Goal: Task Accomplishment & Management: Manage account settings

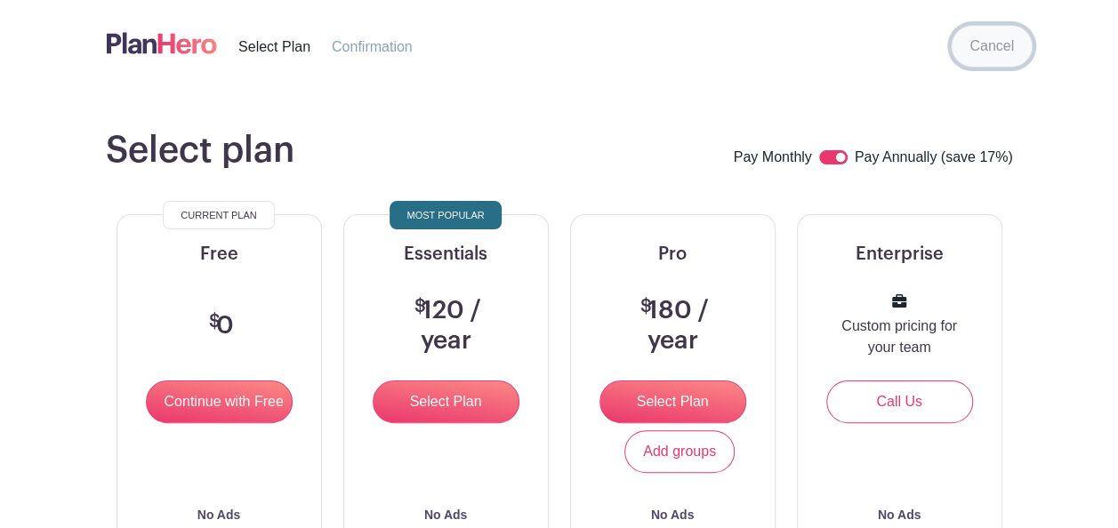
click at [985, 58] on link "Cancel" at bounding box center [992, 46] width 82 height 43
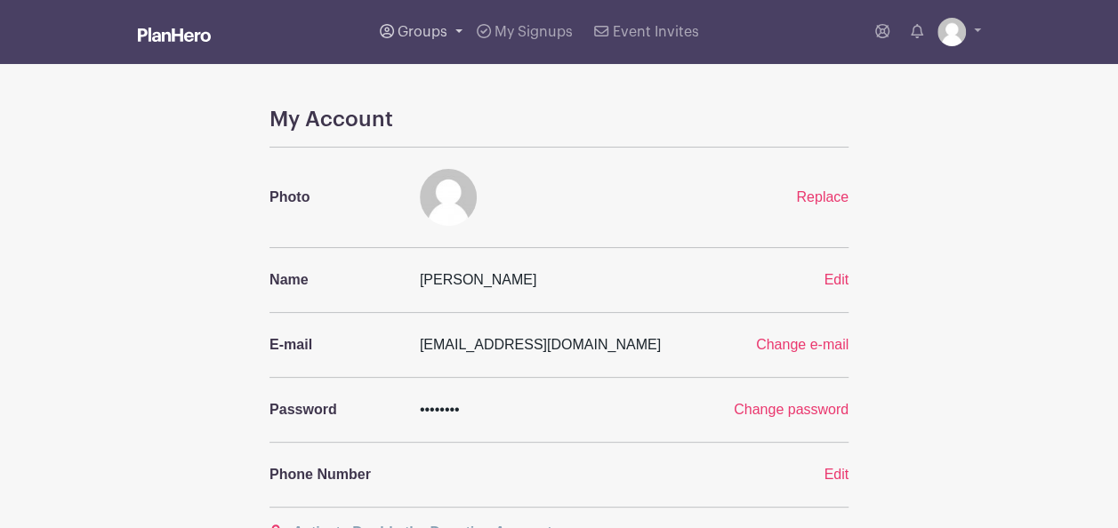
click at [455, 30] on link "Groups" at bounding box center [421, 32] width 97 height 64
click at [439, 126] on span "MCMA PTO Group" at bounding box center [475, 130] width 119 height 20
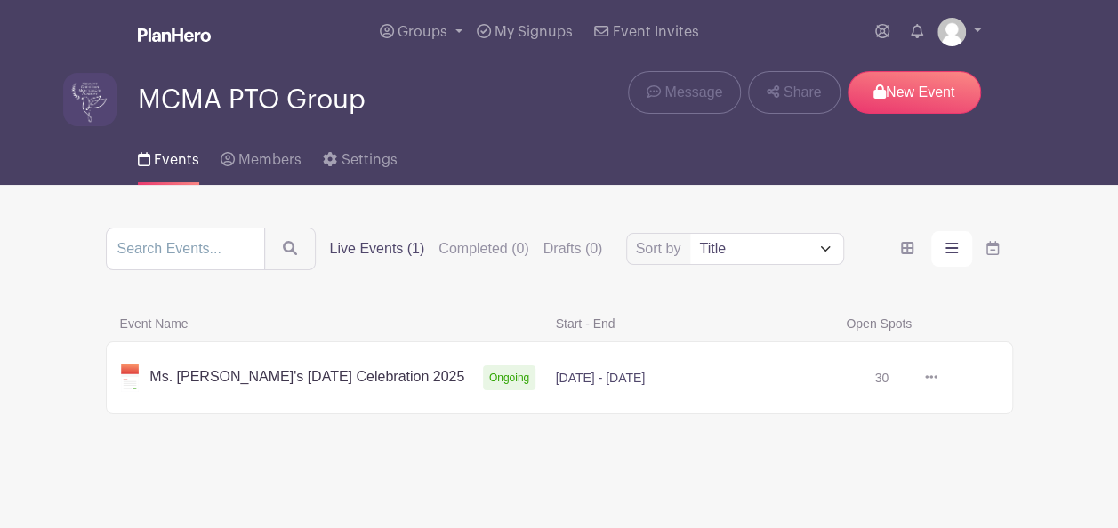
click at [937, 378] on link at bounding box center [937, 378] width 0 height 0
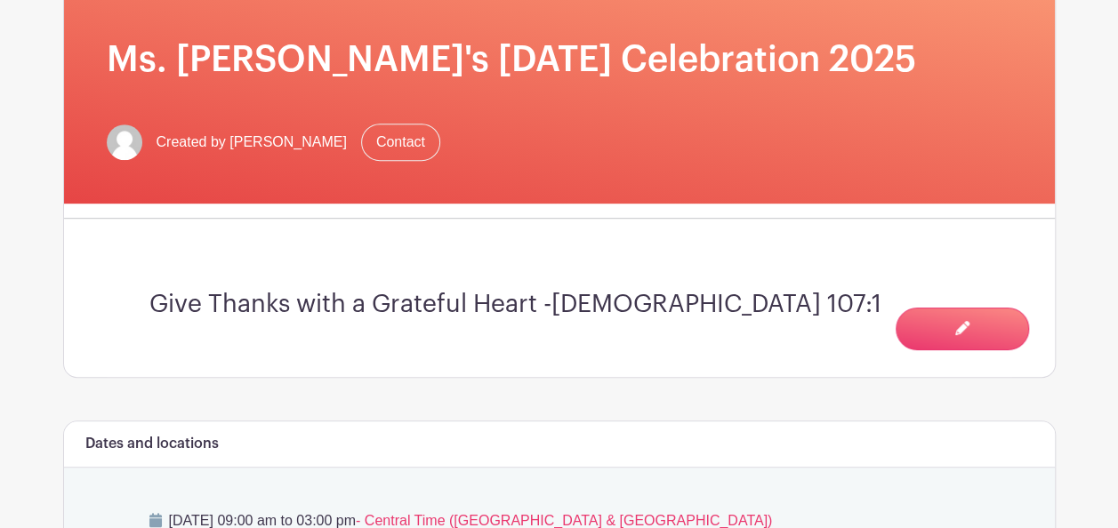
scroll to position [445, 0]
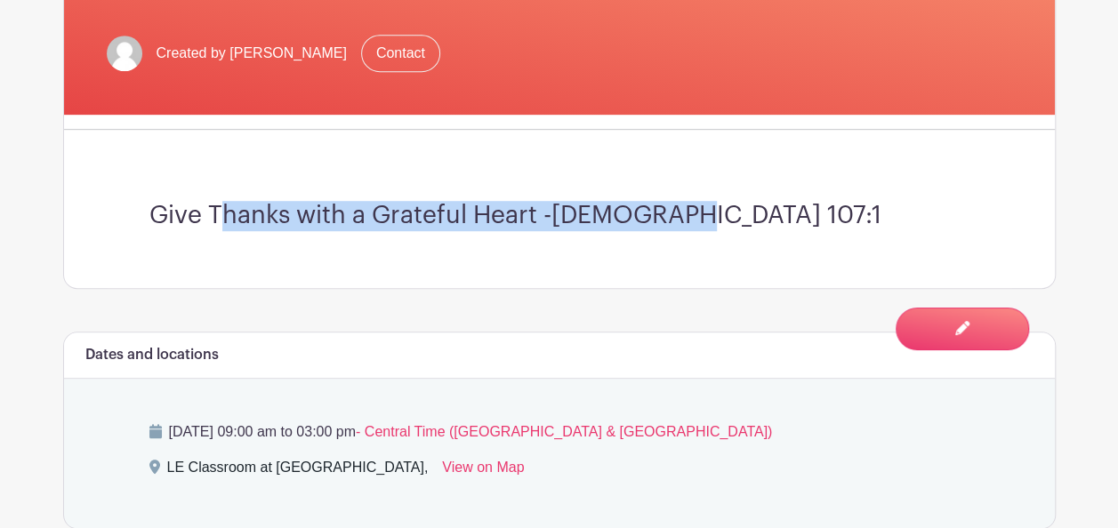
drag, startPoint x: 564, startPoint y: 208, endPoint x: 206, endPoint y: 199, distance: 357.7
click at [206, 201] on h3 "Give Thanks with a Grateful Heart -[DEMOGRAPHIC_DATA] 107:1" at bounding box center [559, 216] width 820 height 30
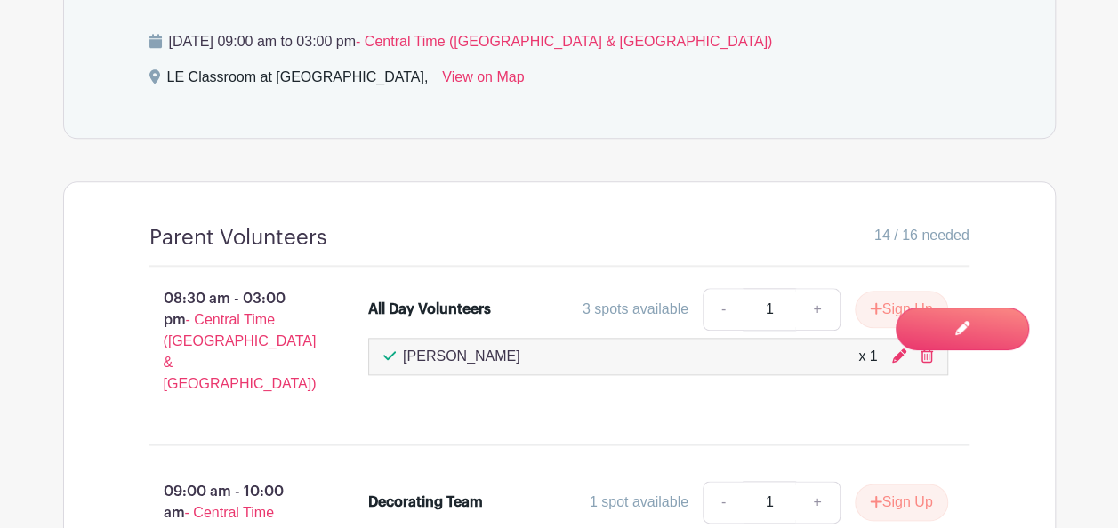
scroll to position [889, 0]
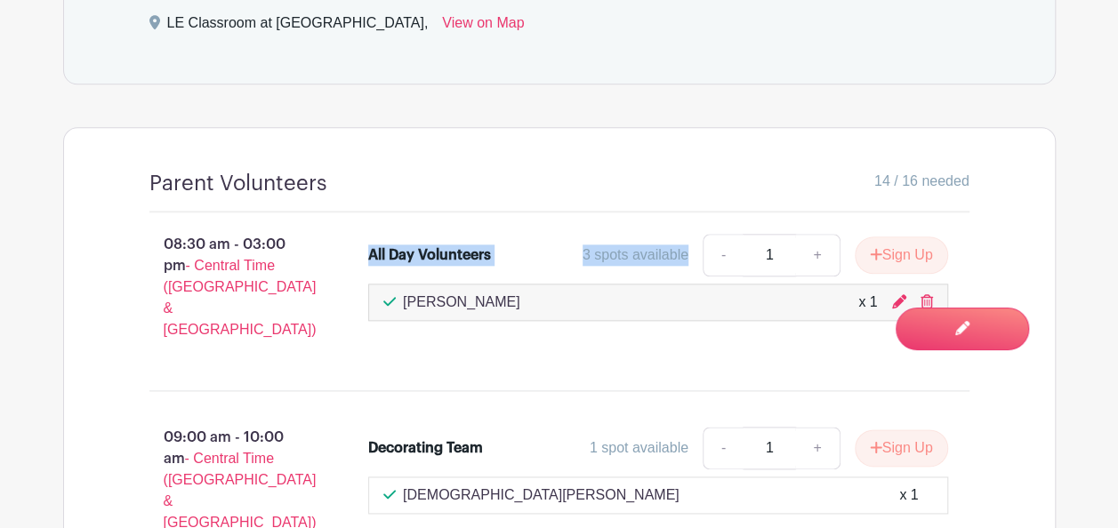
drag, startPoint x: 691, startPoint y: 250, endPoint x: 353, endPoint y: 222, distance: 339.1
click at [353, 222] on div "08:30 am - 03:00 pm - Central Time ([GEOGRAPHIC_DATA] & [GEOGRAPHIC_DATA]) All …" at bounding box center [559, 295] width 905 height 164
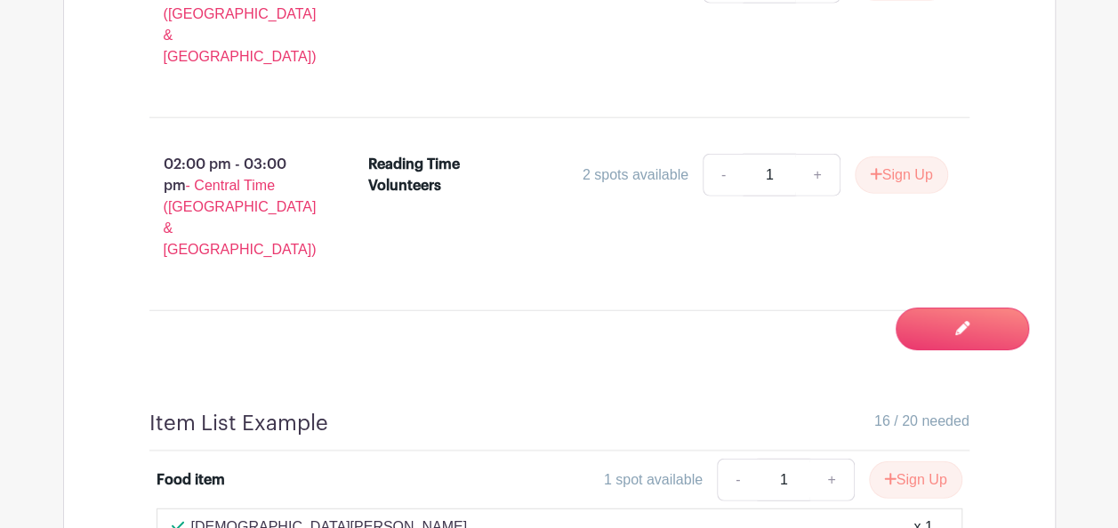
scroll to position [2135, 0]
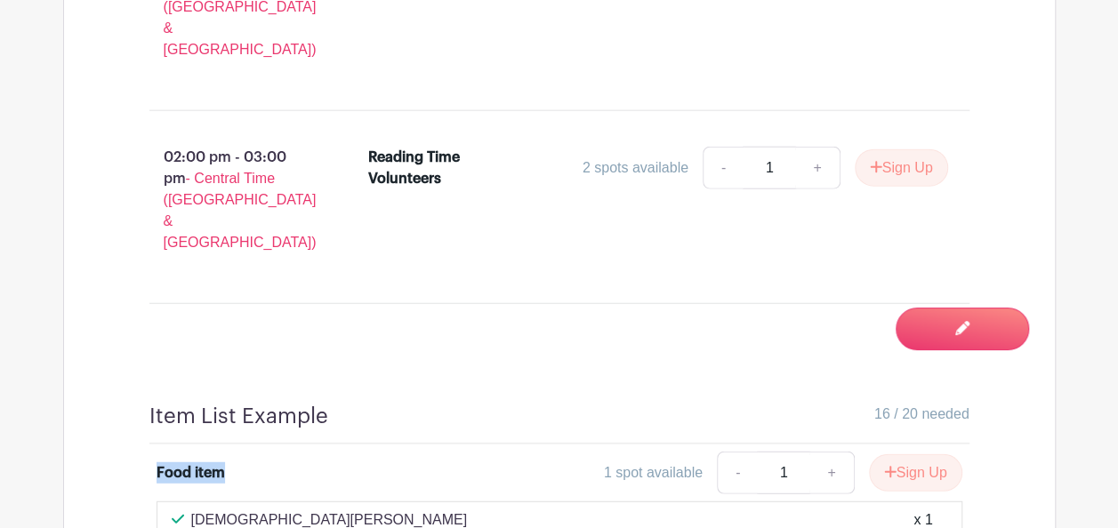
drag, startPoint x: 155, startPoint y: 185, endPoint x: 231, endPoint y: 197, distance: 77.5
click at [231, 445] on li "Food item 1 spot available - 1 + Sign Up [PERSON_NAME] "Deli meat" x 1" at bounding box center [559, 507] width 820 height 124
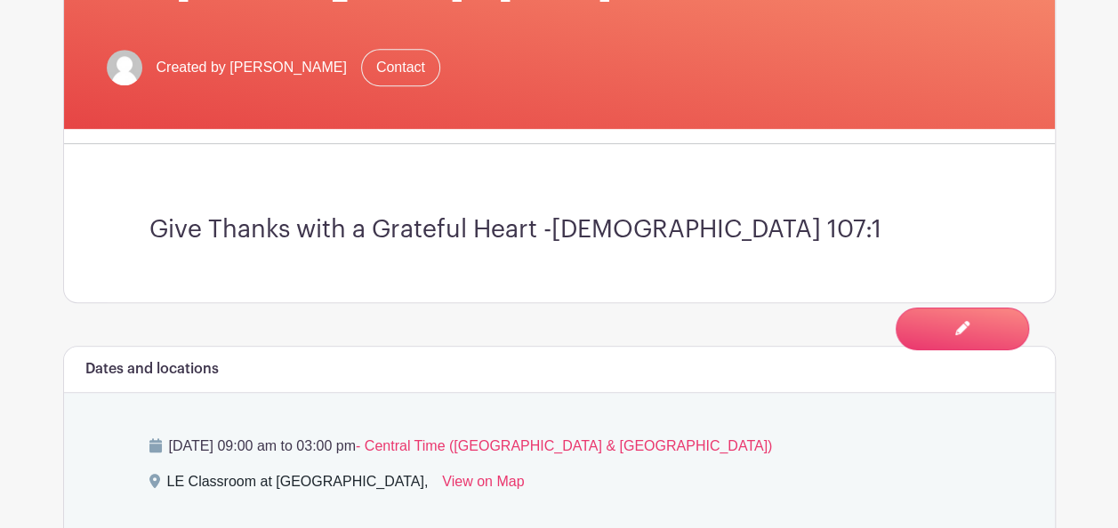
scroll to position [164, 0]
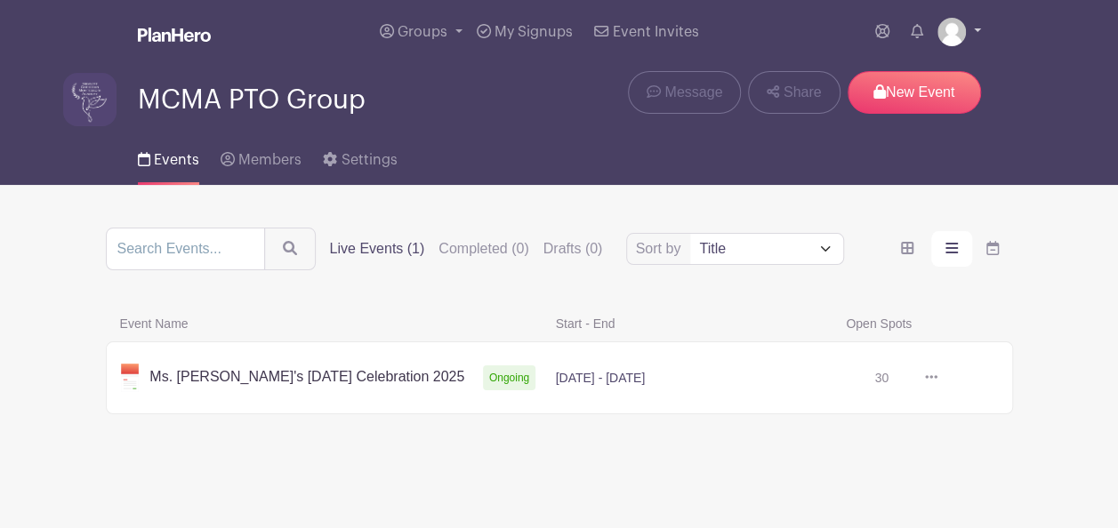
click at [973, 36] on link at bounding box center [959, 32] width 44 height 28
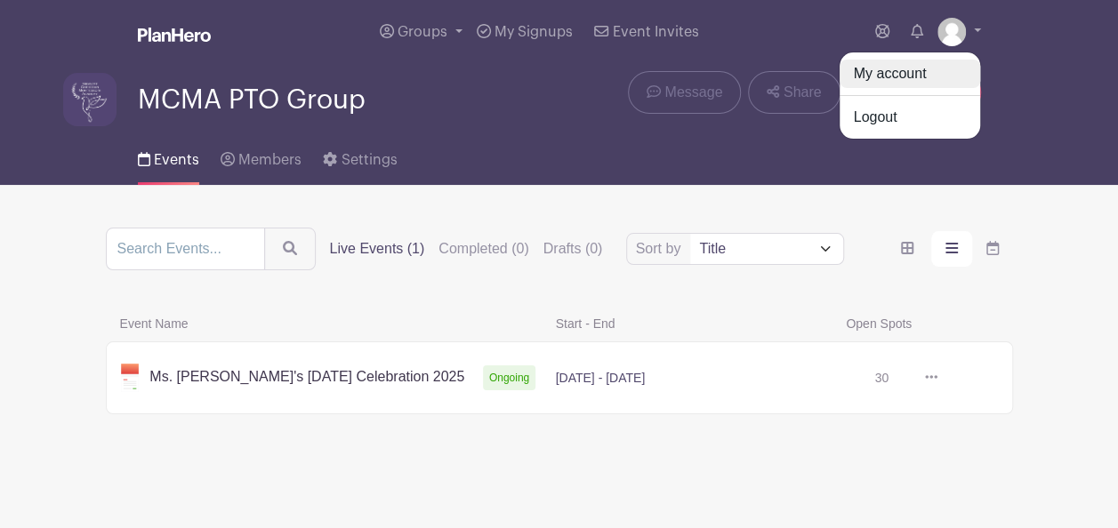
click at [927, 69] on link "My account" at bounding box center [910, 74] width 141 height 28
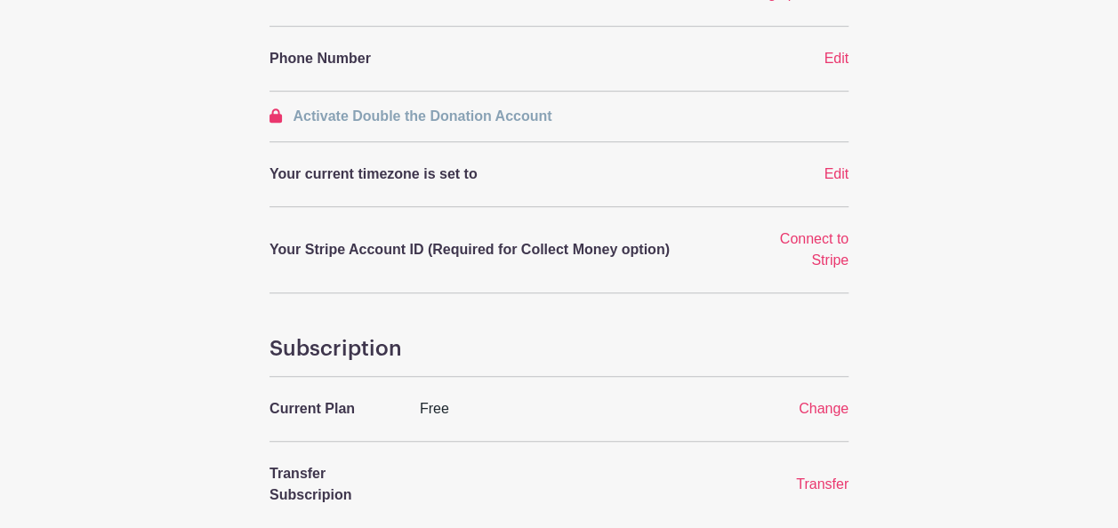
scroll to position [445, 0]
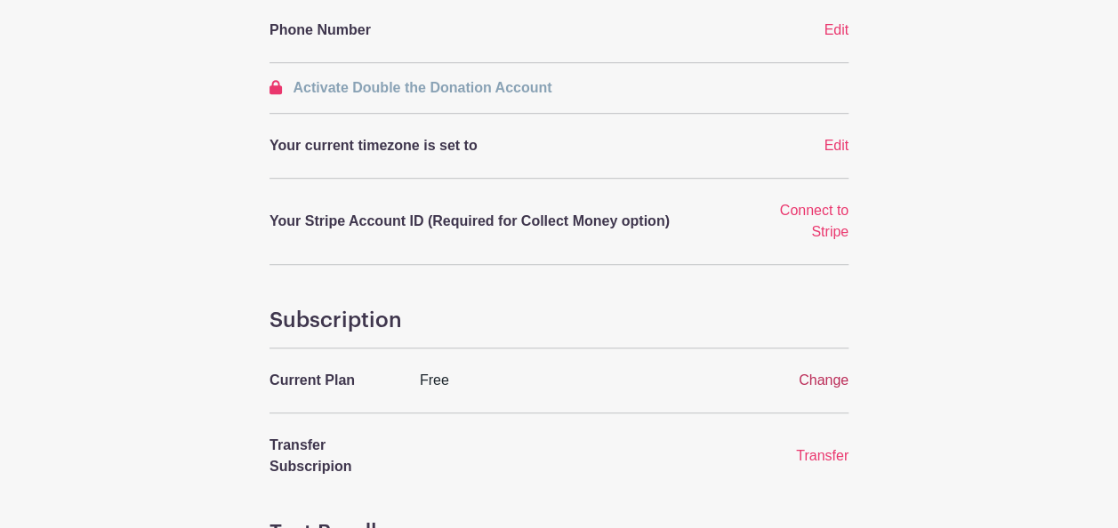
click at [823, 387] on span "Change" at bounding box center [824, 380] width 50 height 15
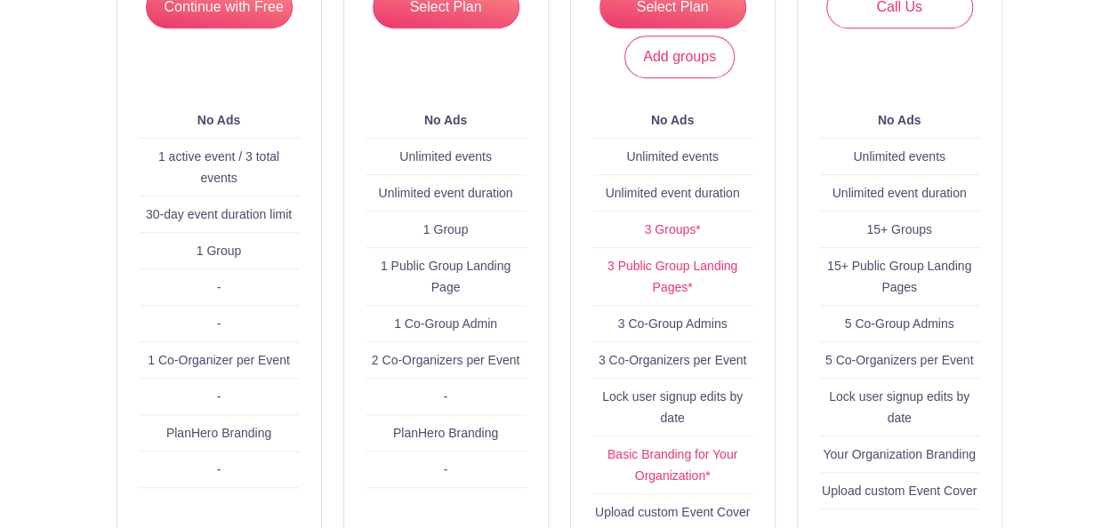
scroll to position [445, 0]
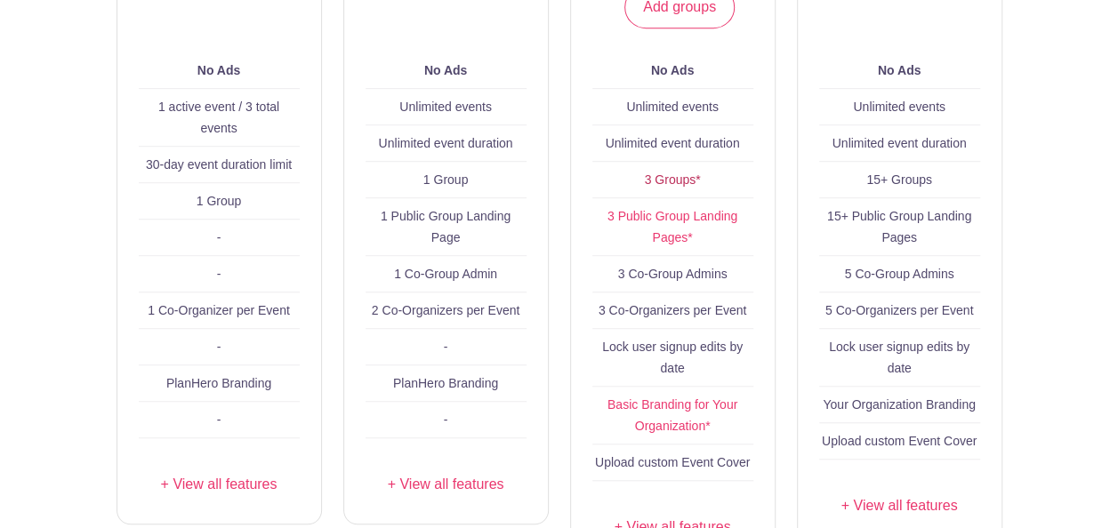
click at [667, 180] on link "3 Groups*" at bounding box center [672, 180] width 56 height 14
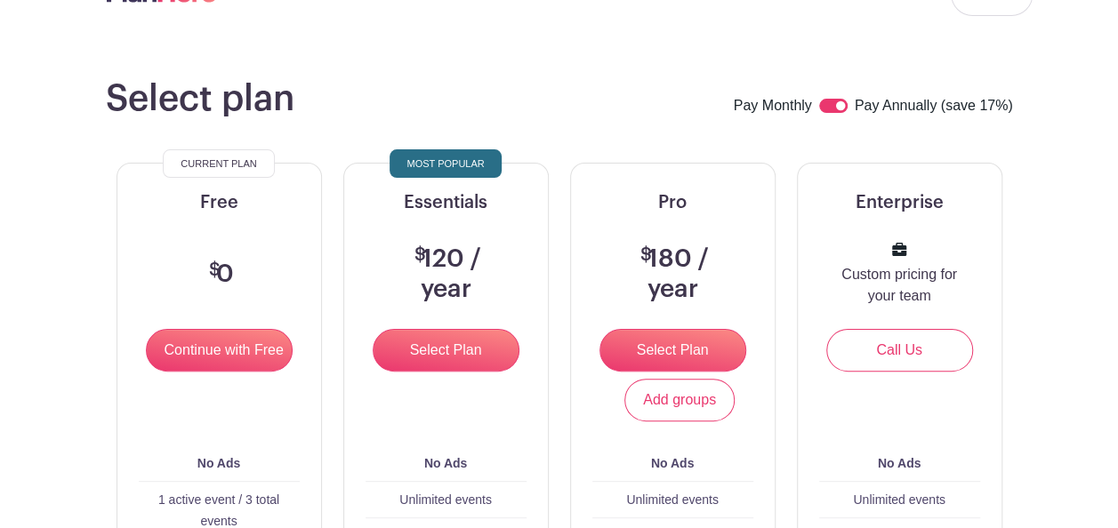
scroll to position [0, 0]
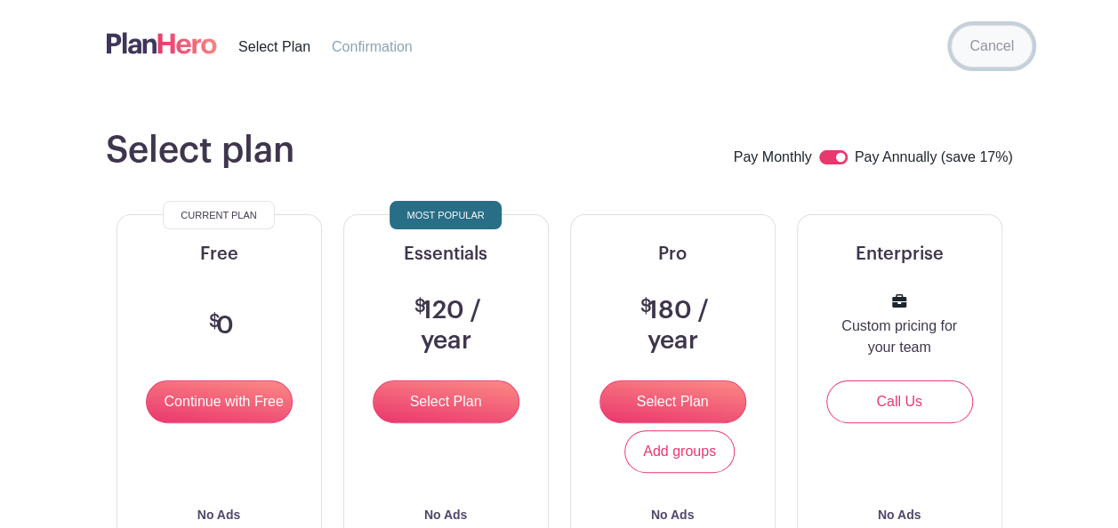
click at [993, 37] on link "Cancel" at bounding box center [992, 46] width 82 height 43
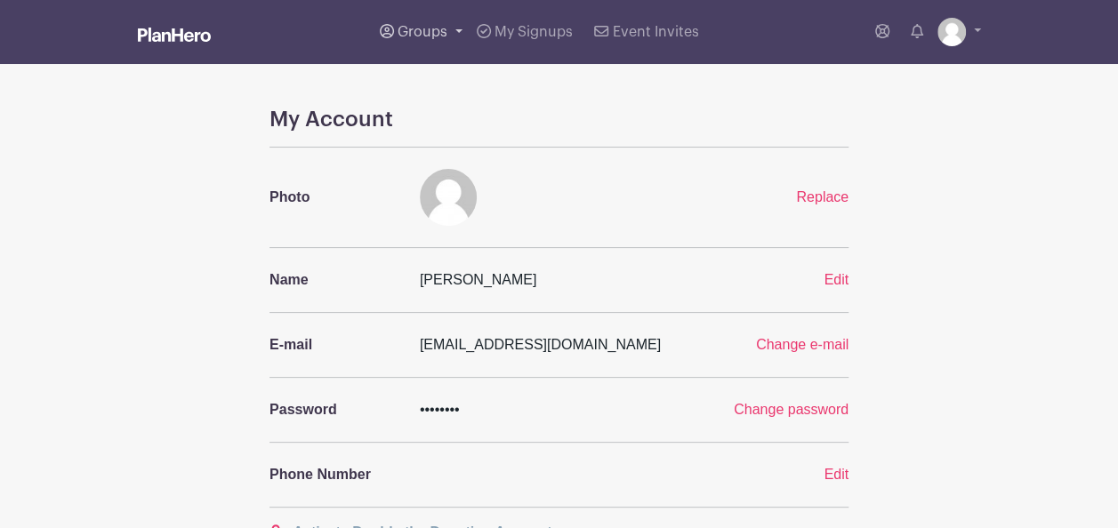
click at [453, 34] on link "Groups" at bounding box center [421, 32] width 97 height 64
click at [446, 127] on span "MCMA PTO Group" at bounding box center [475, 130] width 119 height 20
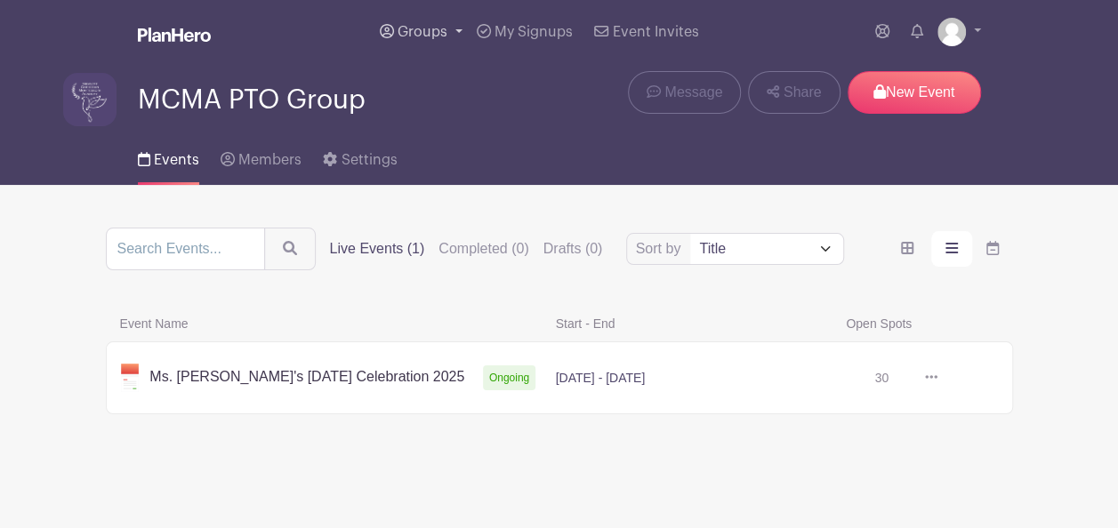
click at [423, 36] on span "Groups" at bounding box center [423, 32] width 50 height 14
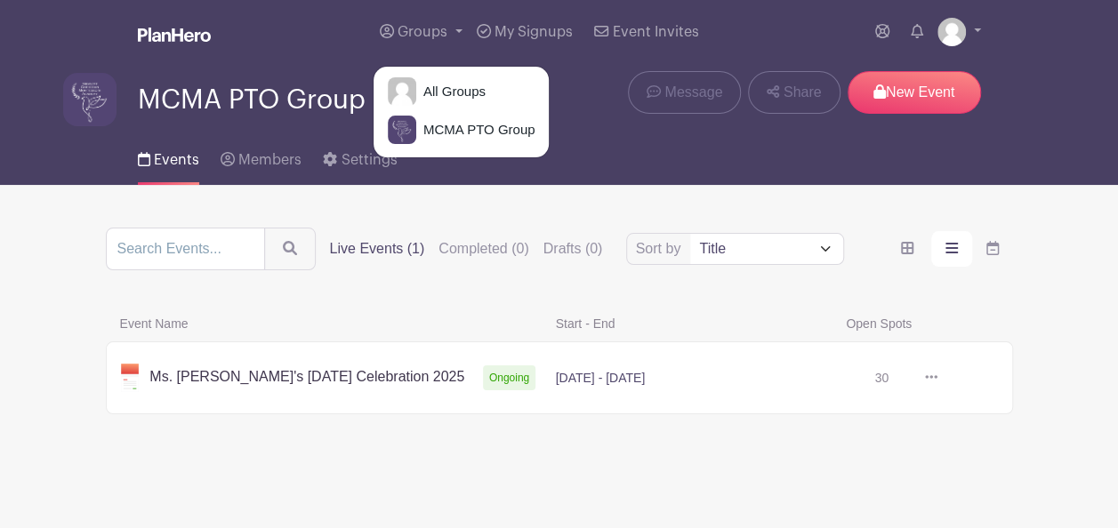
click at [992, 30] on div "Groups All Groups MCMA PTO Group My Signups Event Invites My account Logout" at bounding box center [559, 32] width 1014 height 64
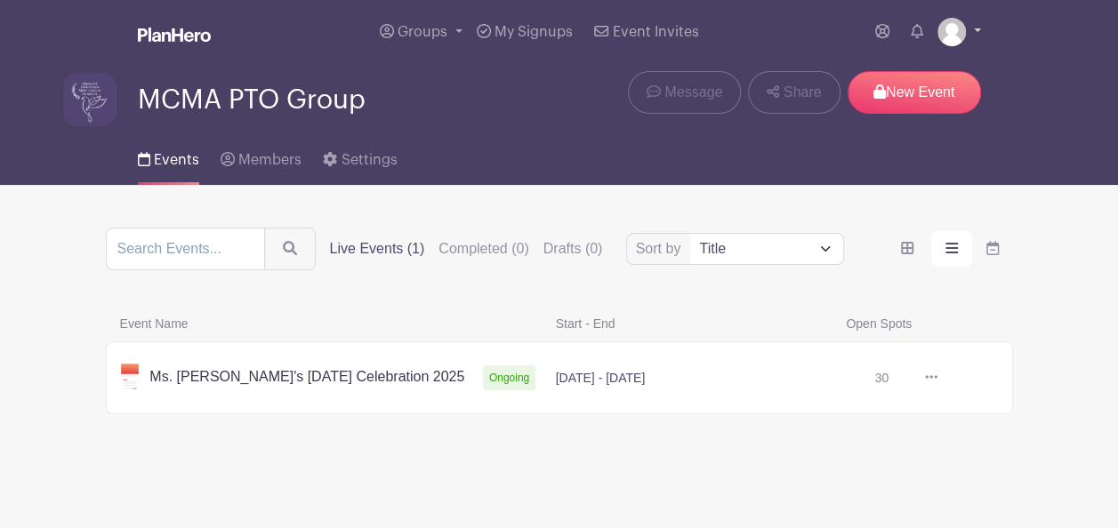
click at [980, 28] on link at bounding box center [959, 32] width 44 height 28
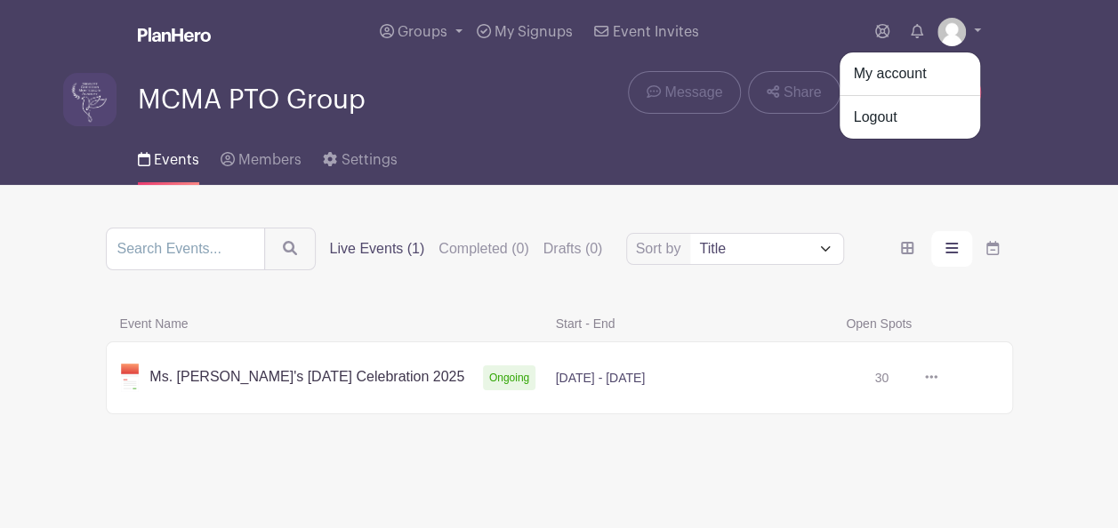
click at [660, 174] on div "Events Members Settings" at bounding box center [559, 156] width 1014 height 57
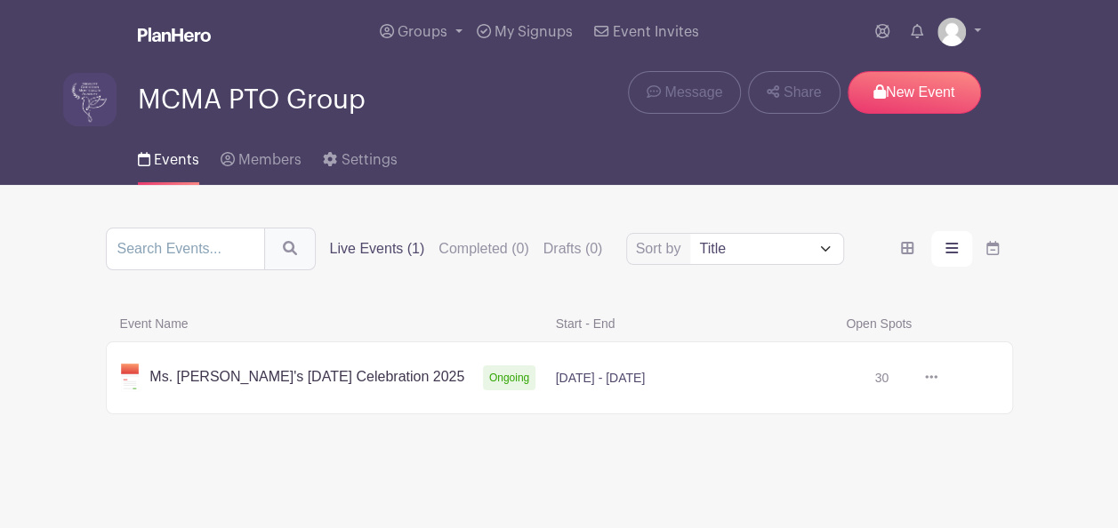
scroll to position [3, 0]
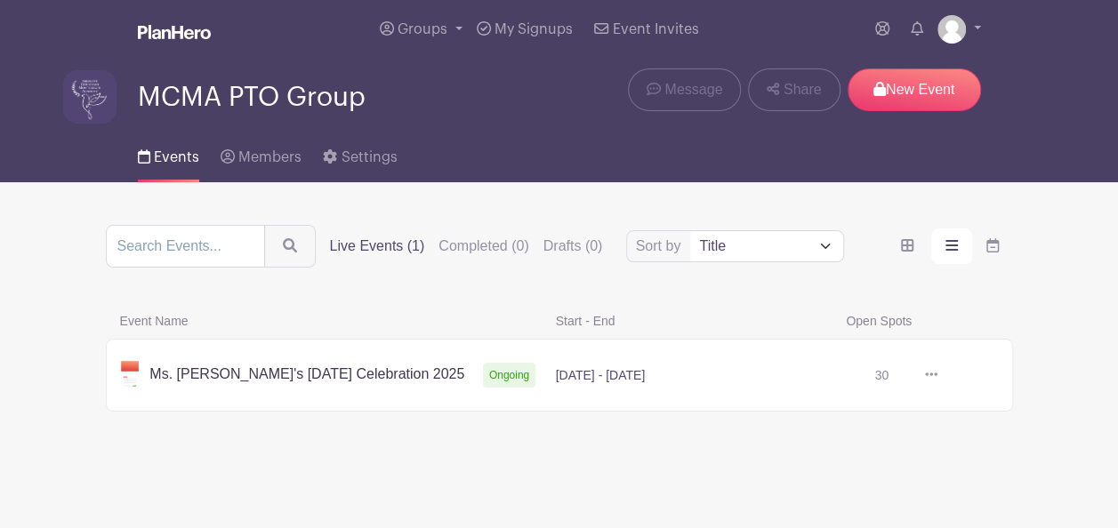
click at [932, 370] on icon at bounding box center [931, 374] width 12 height 14
click at [937, 375] on link at bounding box center [937, 375] width 0 height 0
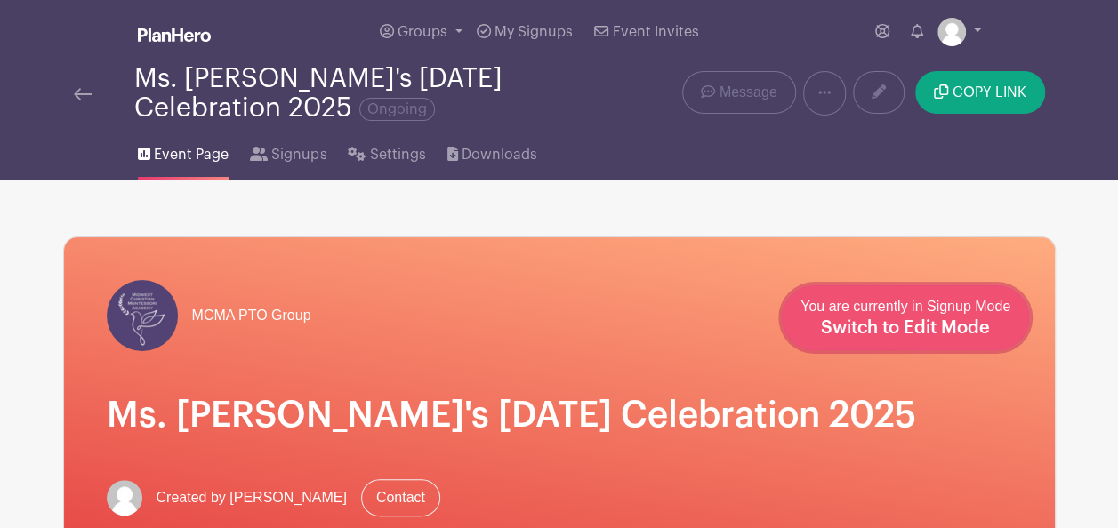
click at [930, 333] on span "Switch to Edit Mode" at bounding box center [905, 328] width 169 height 18
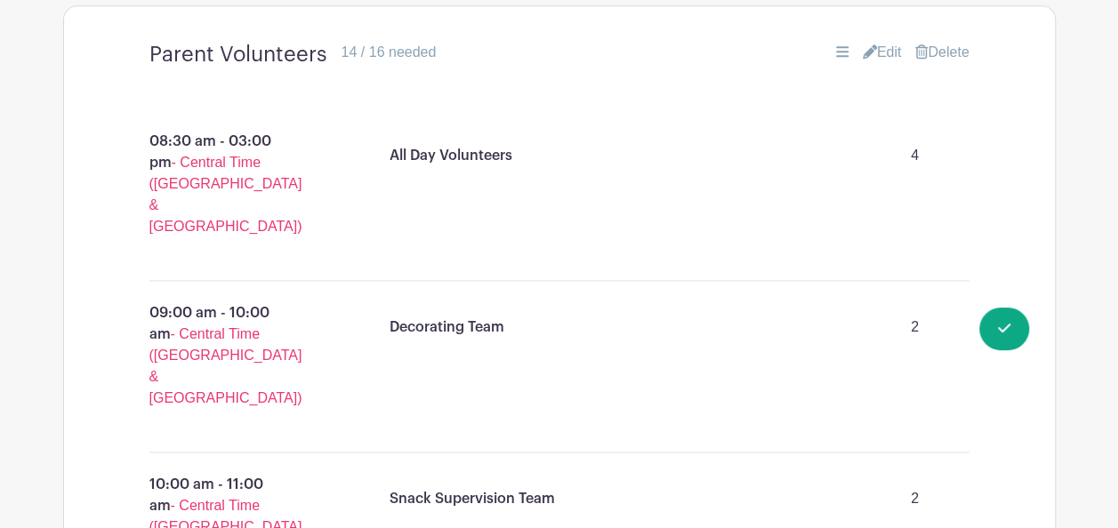
scroll to position [1067, 0]
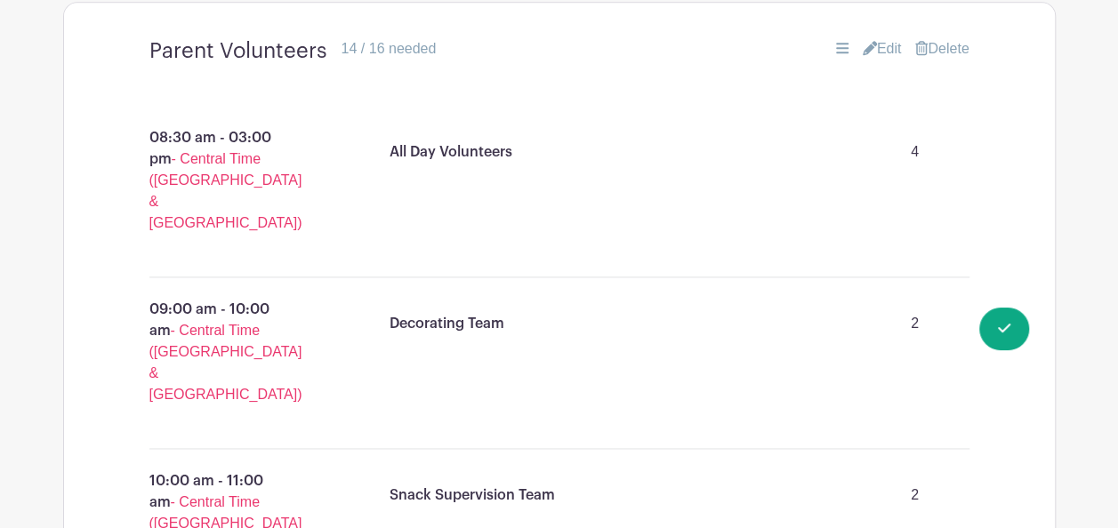
click at [881, 38] on link "Edit" at bounding box center [882, 48] width 39 height 21
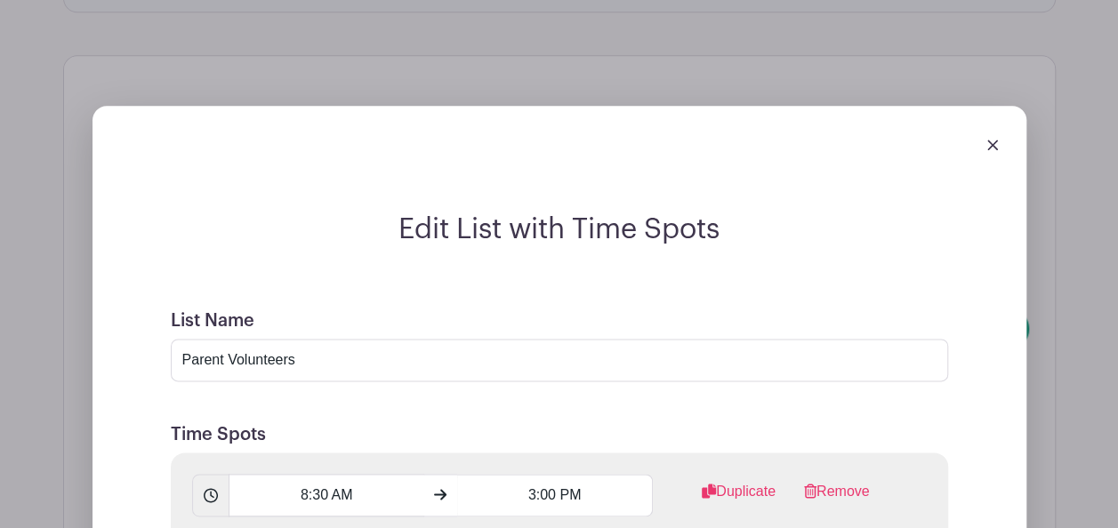
scroll to position [889, 0]
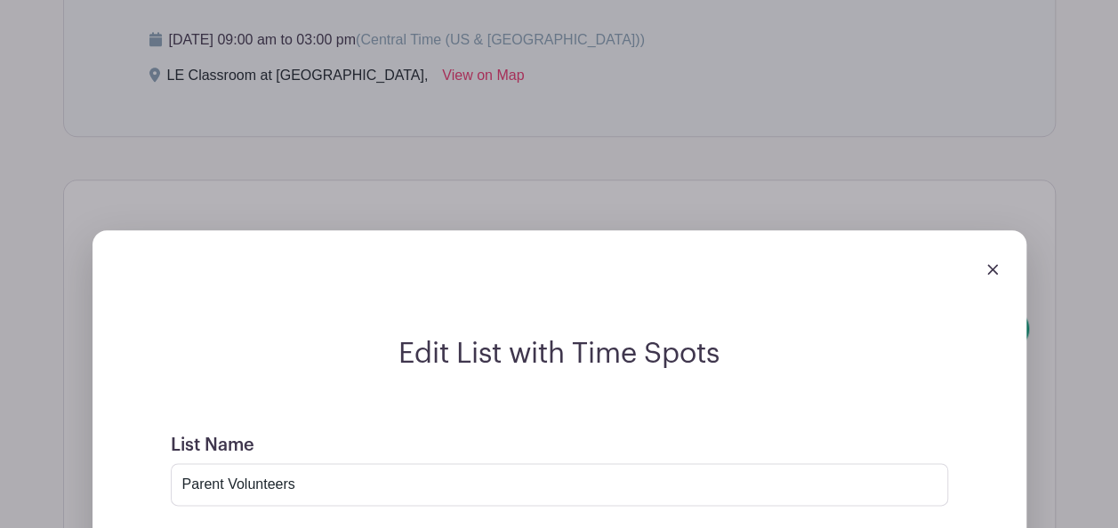
click at [987, 264] on img at bounding box center [992, 269] width 11 height 11
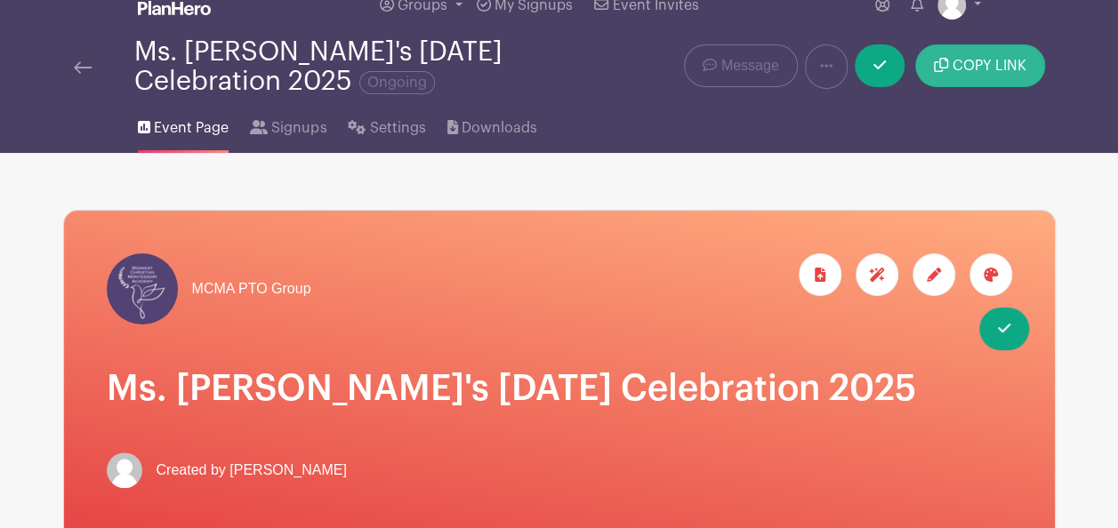
scroll to position [0, 0]
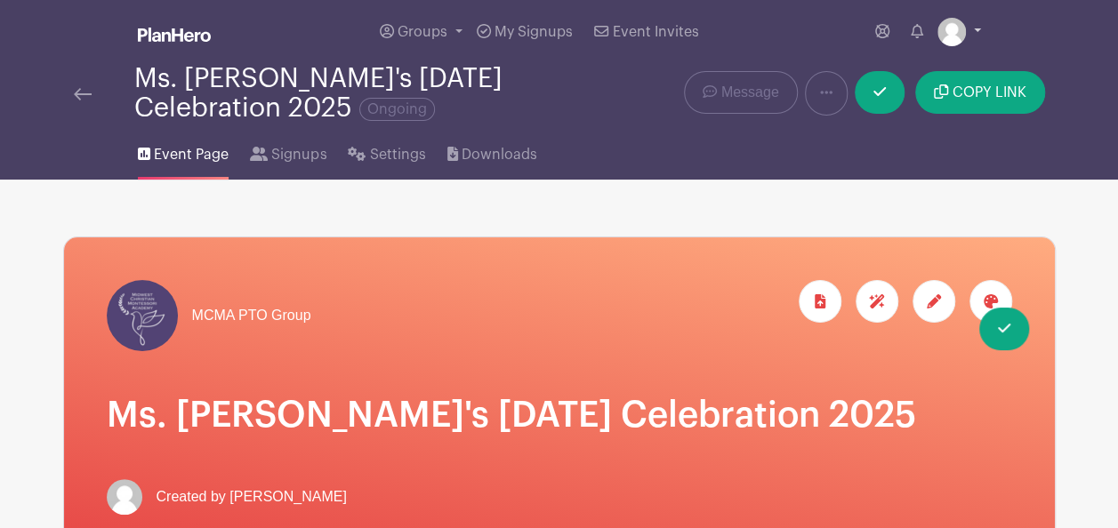
click at [980, 33] on link at bounding box center [959, 32] width 44 height 28
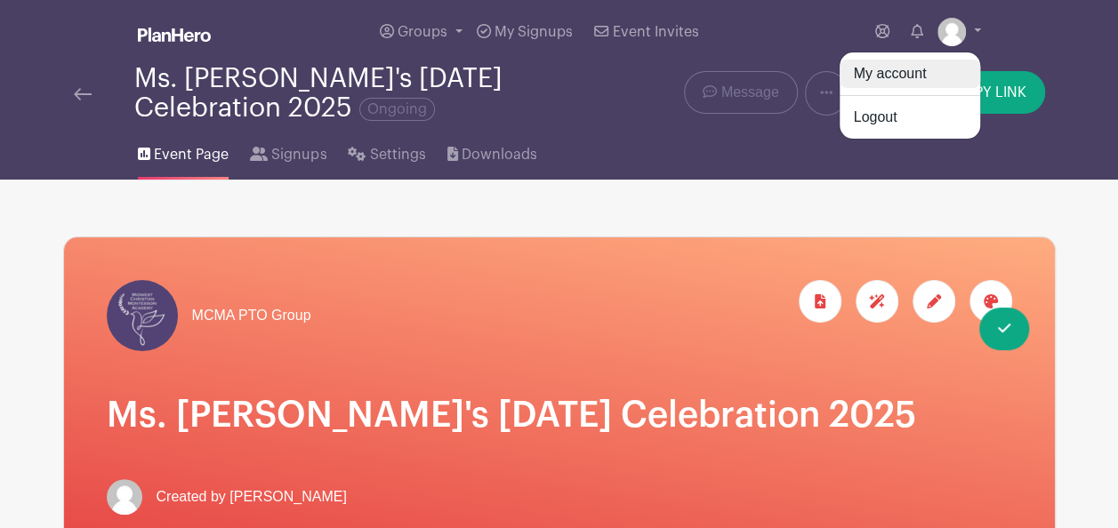
click at [871, 76] on link "My account" at bounding box center [910, 74] width 141 height 28
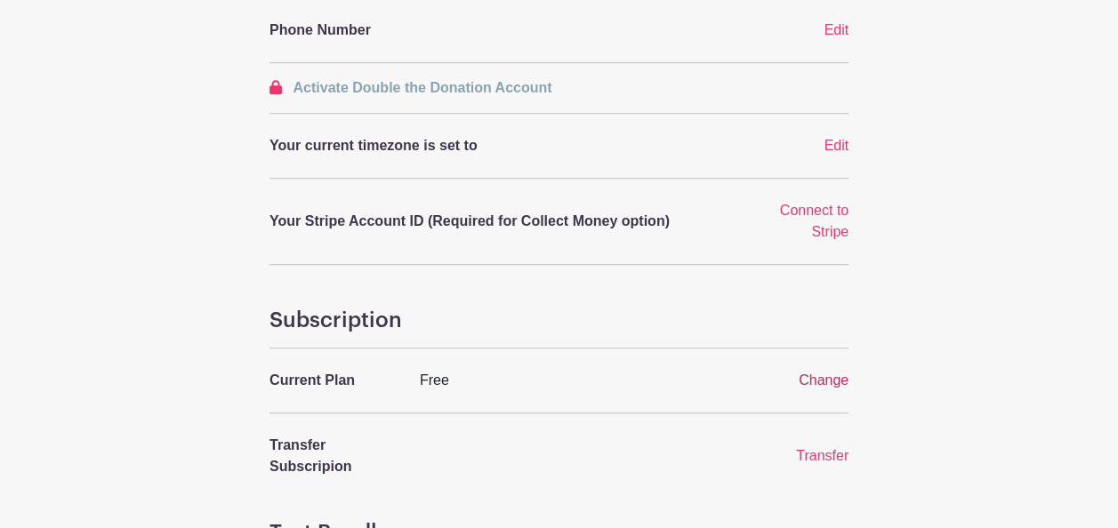
click at [810, 375] on span "Change" at bounding box center [824, 380] width 50 height 15
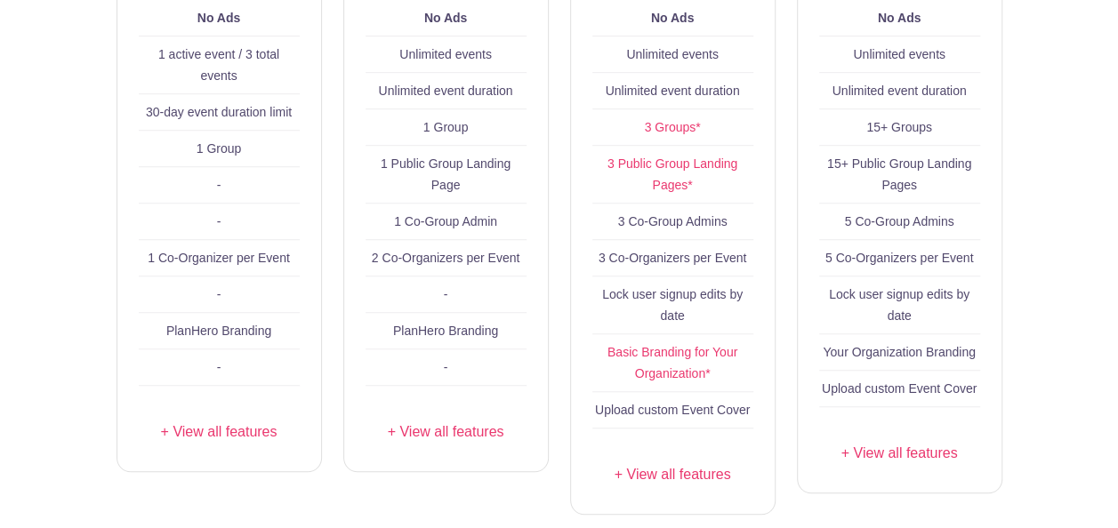
scroll to position [623, 0]
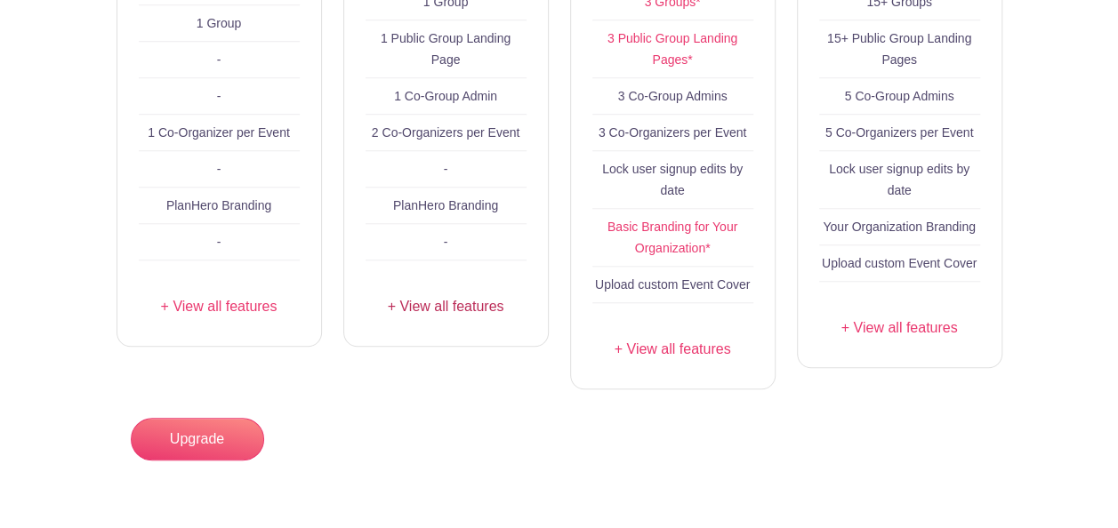
click at [457, 302] on link "+ View all features" at bounding box center [446, 306] width 161 height 21
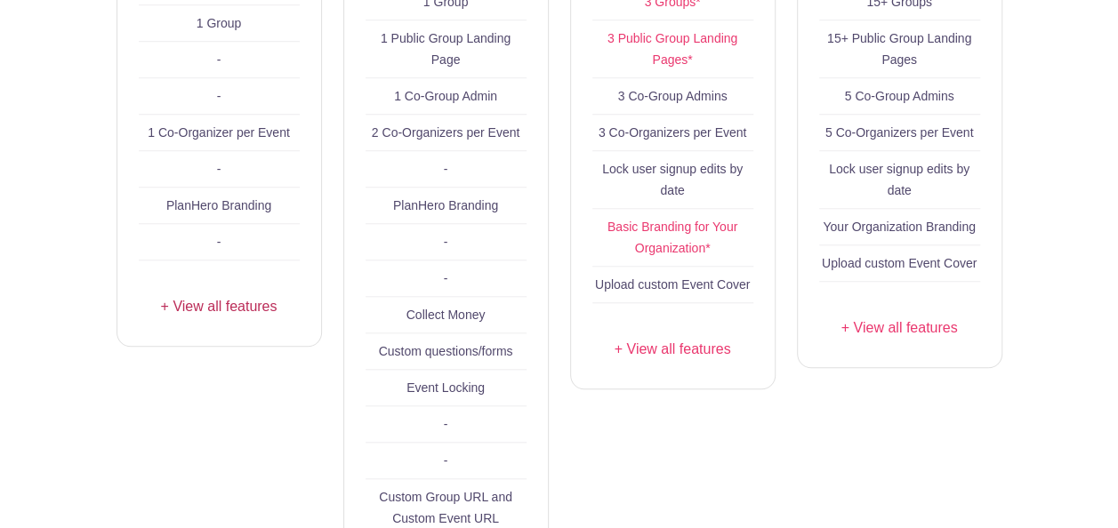
click at [229, 296] on link "+ View all features" at bounding box center [219, 306] width 161 height 21
drag, startPoint x: 681, startPoint y: 353, endPoint x: 624, endPoint y: 339, distance: 58.7
click at [681, 352] on link "+ View all features" at bounding box center [672, 349] width 161 height 21
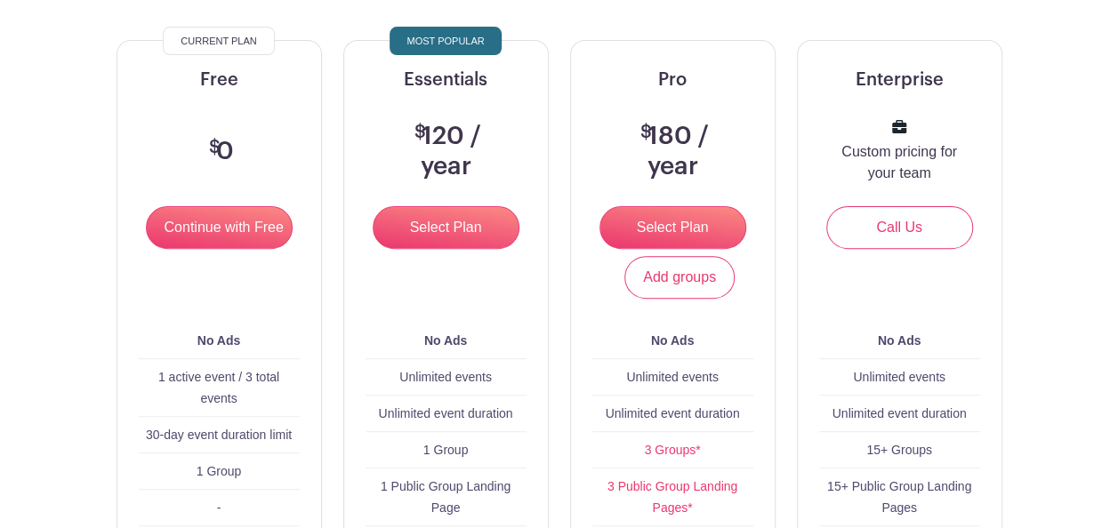
scroll to position [89, 0]
